Goal: Use online tool/utility: Utilize a website feature to perform a specific function

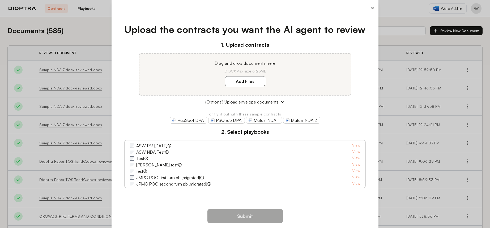
click at [375, 8] on div "× Upload the contracts you want the AI agent to review 1. Upload contracts Drag…" at bounding box center [245, 114] width 267 height 228
click at [374, 8] on div "× Upload the contracts you want the AI agent to review 1. Upload contracts Drag…" at bounding box center [245, 114] width 267 height 228
click at [372, 8] on div "× Upload the contracts you want the AI agent to review 1. Upload contracts Drag…" at bounding box center [245, 114] width 267 height 228
click at [372, 8] on button "×" at bounding box center [372, 7] width 3 height 7
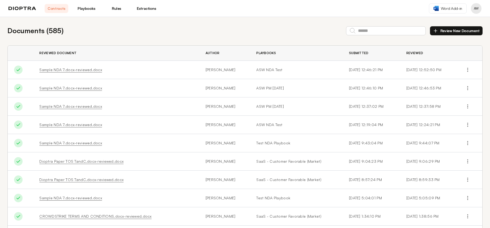
click at [87, 10] on link "Playbooks" at bounding box center [87, 8] width 24 height 9
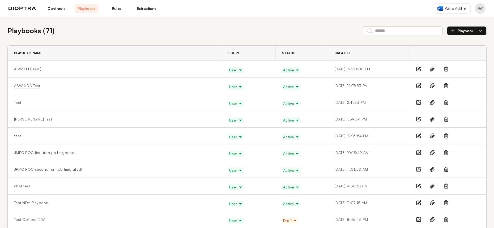
click at [30, 85] on link "ASW NDA Test" at bounding box center [27, 85] width 26 height 5
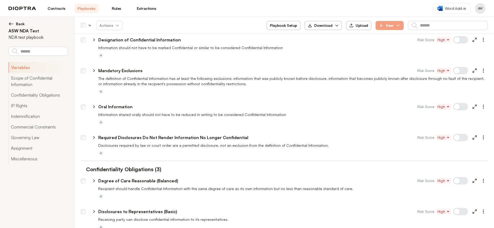
scroll to position [262, 0]
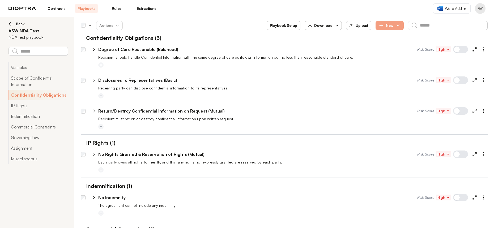
click at [94, 111] on icon at bounding box center [94, 111] width 5 height 5
type textarea "*"
select select "******"
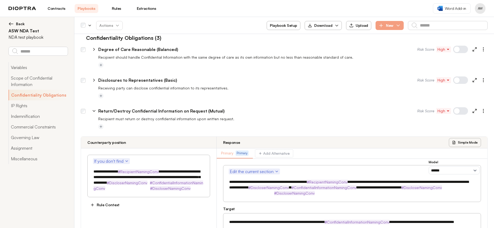
click at [94, 111] on icon at bounding box center [94, 111] width 5 height 5
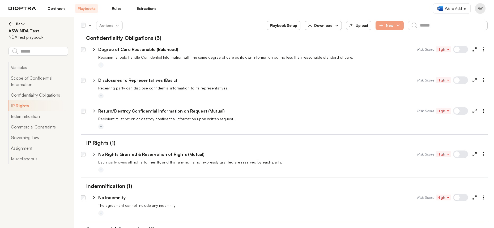
scroll to position [468, 0]
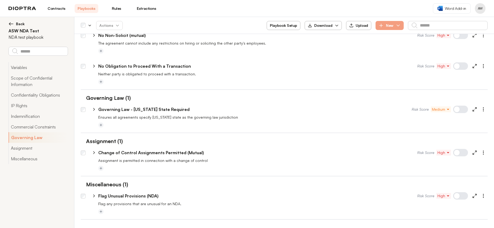
click at [95, 152] on icon at bounding box center [94, 152] width 5 height 5
type textarea "*"
select select "******"
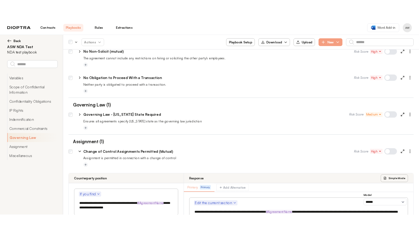
scroll to position [466, 0]
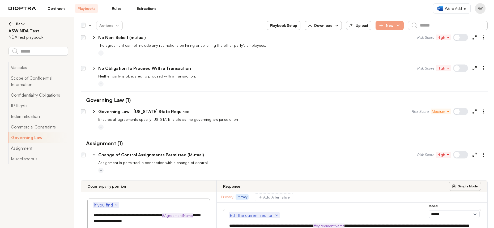
type textarea "*"
